Goal: Task Accomplishment & Management: Manage account settings

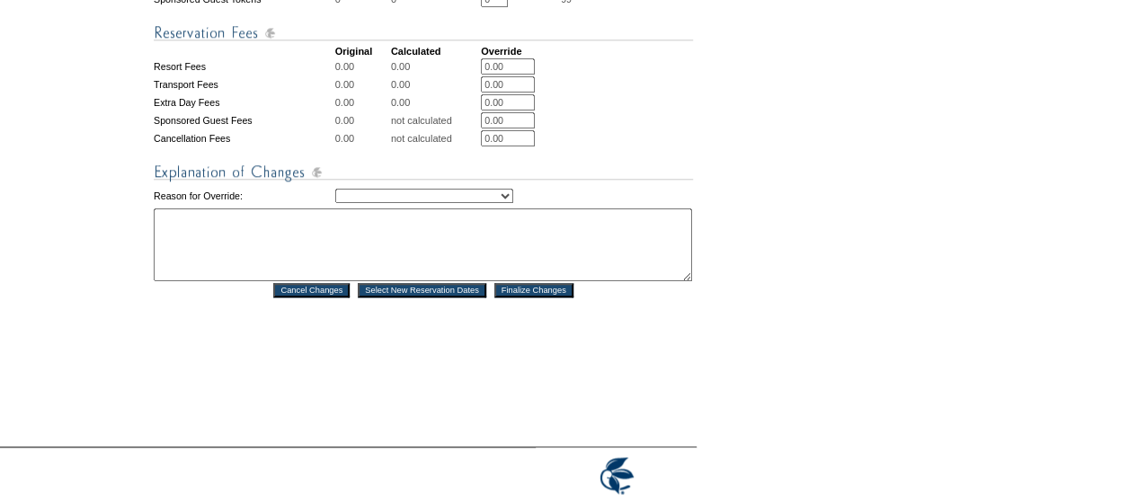
scroll to position [830, 0]
click at [409, 202] on select "Creating Continuous Stay Days Rebooked After Cancellation Editing Occupant Expe…" at bounding box center [424, 195] width 178 height 14
select select "1043"
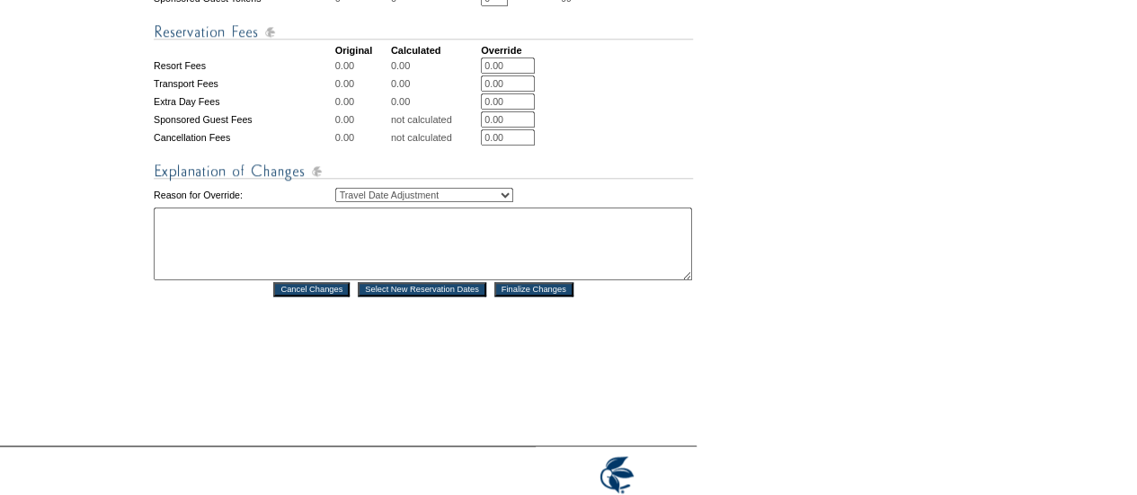
click at [335, 202] on select "Creating Continuous Stay Days Rebooked After Cancellation Editing Occupant Expe…" at bounding box center [424, 195] width 178 height 14
click at [367, 265] on textarea at bounding box center [423, 244] width 539 height 73
type textarea "KF"
click at [551, 297] on input "Finalize Changes" at bounding box center [533, 289] width 79 height 14
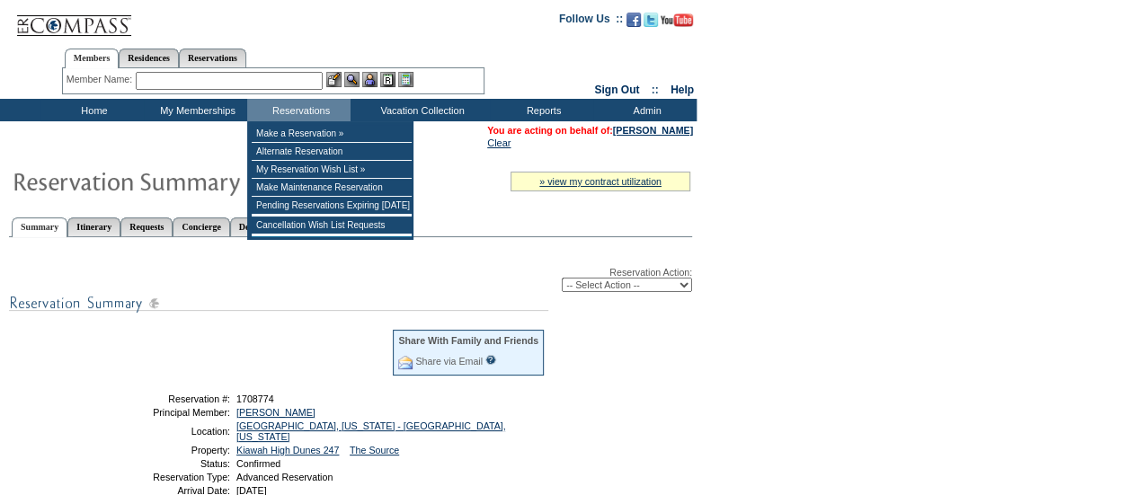
click at [255, 80] on input "text" at bounding box center [229, 81] width 187 height 18
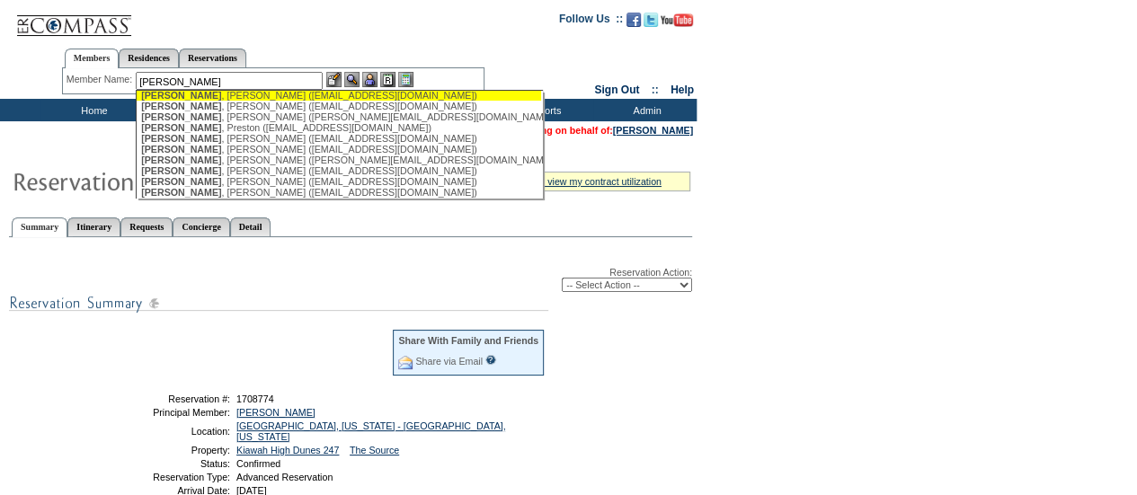
scroll to position [228, 0]
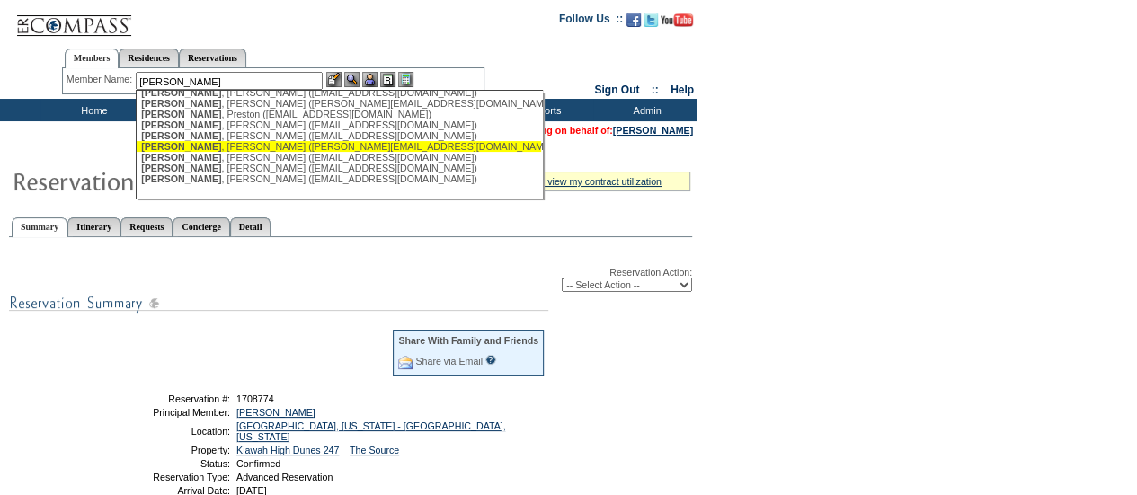
click at [219, 145] on div "[PERSON_NAME] ([EMAIL_ADDRESS][DOMAIN_NAME])" at bounding box center [339, 146] width 396 height 11
type input "[PERSON_NAME] ([EMAIL_ADDRESS][DOMAIN_NAME])"
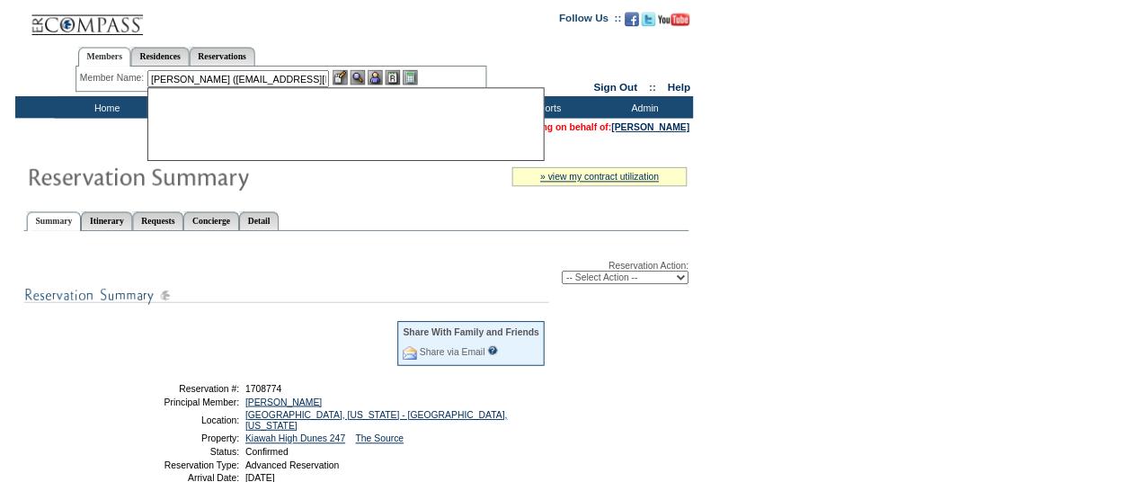
scroll to position [0, 0]
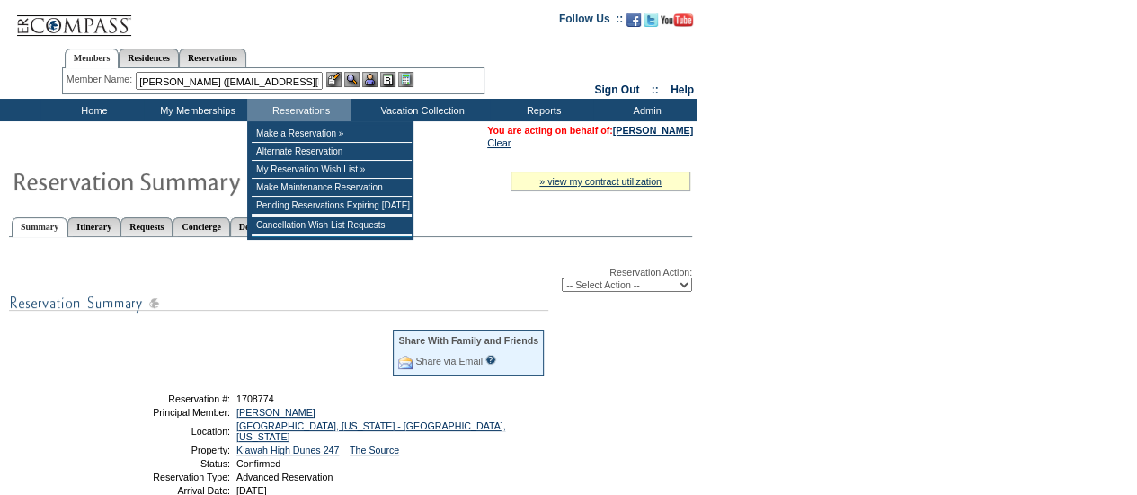
click at [370, 76] on img at bounding box center [369, 79] width 15 height 15
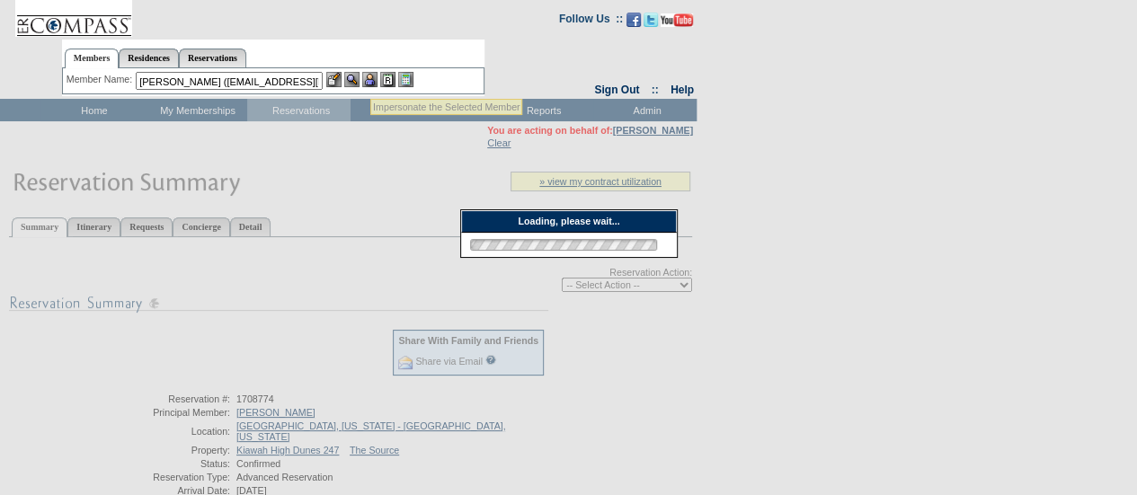
click at [351, 75] on img at bounding box center [351, 79] width 15 height 15
